Goal: Find specific page/section: Find specific page/section

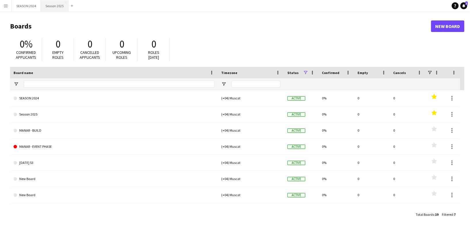
click at [53, 9] on button "Season 2025 Close" at bounding box center [55, 5] width 28 height 11
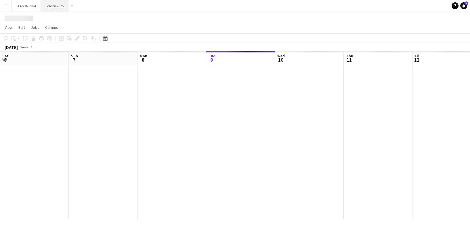
scroll to position [0, 138]
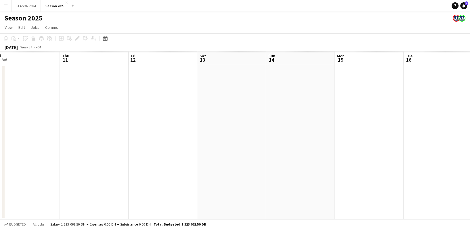
drag, startPoint x: 335, startPoint y: 130, endPoint x: 194, endPoint y: 135, distance: 141.3
click at [197, 135] on app-calendar-viewport "Sat 6 Sun 7 Mon 8 Tue 9 Wed 10 Thu 11 Fri 12 Sat 13 Sun 14 Mon 15 Tue 16 Wed 17" at bounding box center [235, 135] width 470 height 168
drag, startPoint x: 324, startPoint y: 127, endPoint x: 363, endPoint y: 135, distance: 39.9
click at [363, 135] on app-calendar-viewport "Thu 11 Fri 12 Sat 13 Sun 14 Mon 15 Tue 16 Wed 17 Thu 18 Fri 19 Sat 20 Sun 21 Mo…" at bounding box center [235, 135] width 470 height 168
drag, startPoint x: 98, startPoint y: 124, endPoint x: 331, endPoint y: 135, distance: 233.9
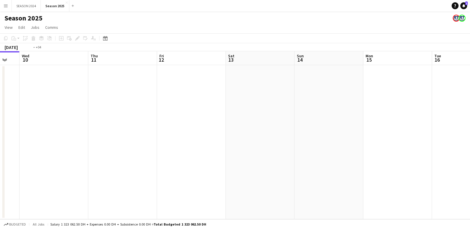
click at [289, 134] on app-calendar-viewport "Mon 8 19/19 1 Job Tue 9 Wed 10 Thu 11 Fri 12 Sat 13 Sun 14 Mon 15 Tue 16 Wed 17…" at bounding box center [235, 135] width 470 height 168
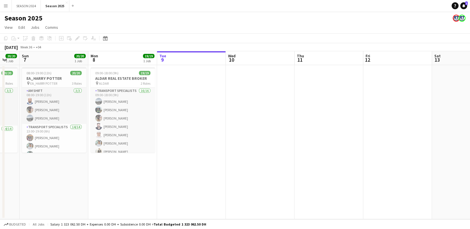
scroll to position [0, 159]
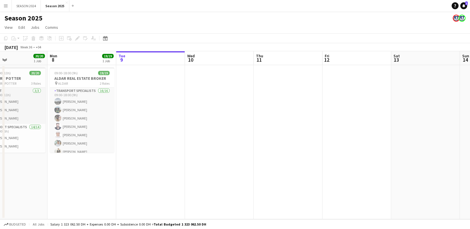
click at [5, 5] on app-icon "Menu" at bounding box center [5, 5] width 5 height 5
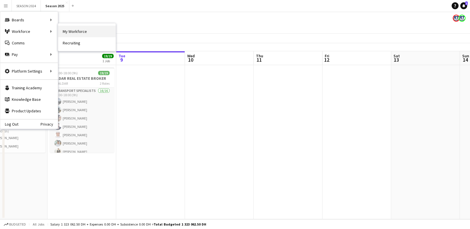
click at [77, 30] on link "My Workforce" at bounding box center [87, 32] width 58 height 12
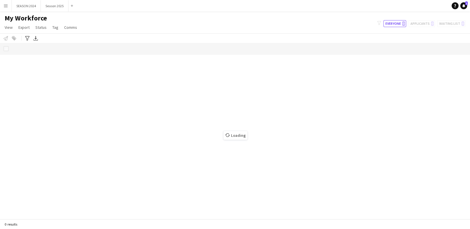
click at [36, 47] on div "Loading" at bounding box center [235, 131] width 470 height 176
click at [37, 48] on div "Loading" at bounding box center [235, 131] width 470 height 176
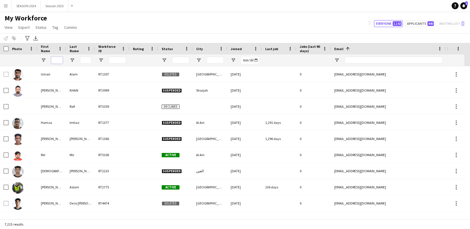
click at [56, 58] on input "First Name Filter Input" at bounding box center [57, 60] width 12 height 7
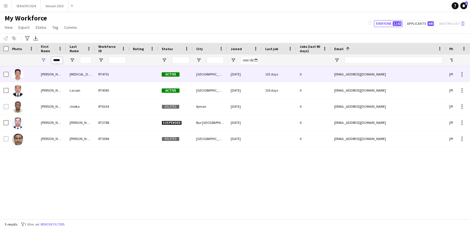
type input "*****"
click at [89, 73] on div "[MEDICAL_DATA]" at bounding box center [80, 74] width 29 height 16
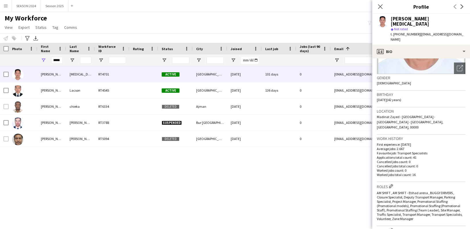
scroll to position [115, 0]
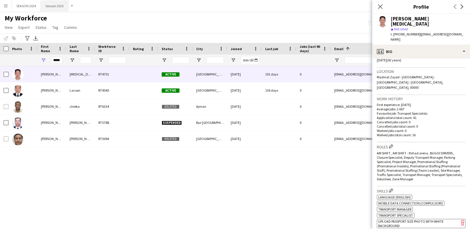
click at [55, 1] on button "Season 2025 Close" at bounding box center [55, 5] width 28 height 11
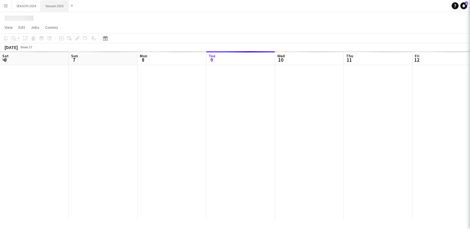
scroll to position [0, 138]
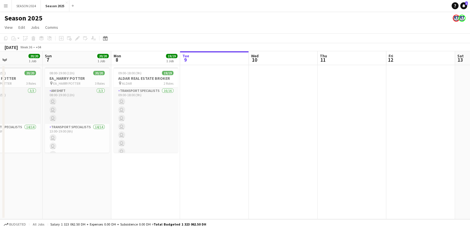
drag, startPoint x: 202, startPoint y: 85, endPoint x: 274, endPoint y: 92, distance: 72.3
click at [276, 92] on app-calendar-viewport "Thu 4 Fri 5 Sat 6 20/20 1 Job Sun 7 20/20 1 Job Mon 8 19/19 1 Job Tue 9 Wed 10 …" at bounding box center [235, 135] width 470 height 168
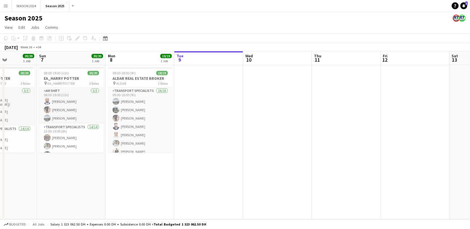
drag, startPoint x: 245, startPoint y: 105, endPoint x: 294, endPoint y: 117, distance: 50.9
click at [323, 115] on app-calendar-viewport "Thu 4 Fri 5 Sat 6 20/20 1 Job Sun 7 20/20 1 Job Mon 8 19/19 1 Job Tue 9 Wed 10 …" at bounding box center [235, 135] width 470 height 168
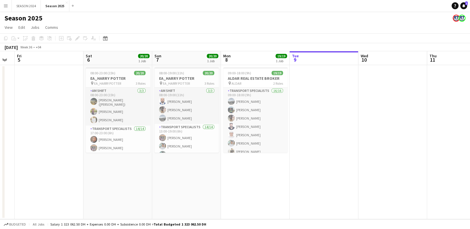
drag, startPoint x: 295, startPoint y: 129, endPoint x: 306, endPoint y: 130, distance: 10.1
click at [318, 130] on app-calendar-viewport "Wed 3 Thu 4 Fri 5 Sat 6 20/20 1 Job Sun 7 20/20 1 Job Mon 8 19/19 1 Job Tue 9 W…" at bounding box center [235, 135] width 470 height 168
